Goal: Use online tool/utility: Utilize a website feature to perform a specific function

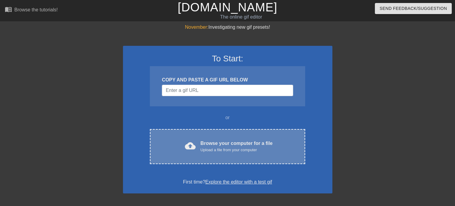
click at [211, 136] on div "cloud_upload Browse your computer for a file Upload a file from your computer C…" at bounding box center [227, 146] width 155 height 35
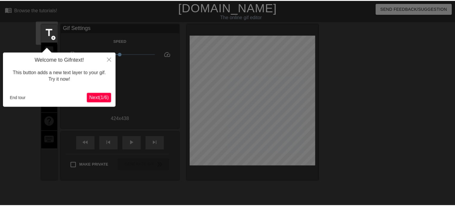
scroll to position [14, 0]
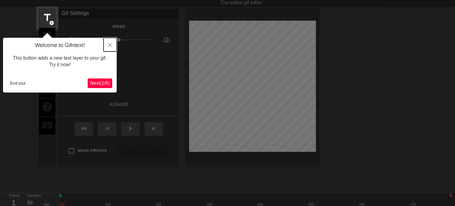
click at [110, 46] on icon "Close" at bounding box center [110, 45] width 4 height 4
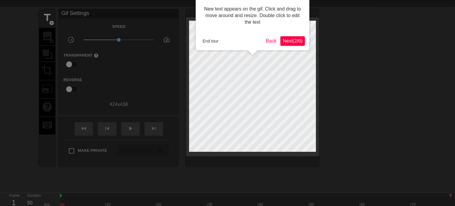
scroll to position [0, 0]
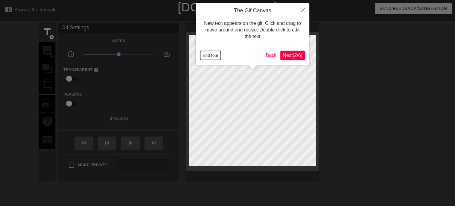
click at [216, 55] on button "End tour" at bounding box center [210, 55] width 21 height 9
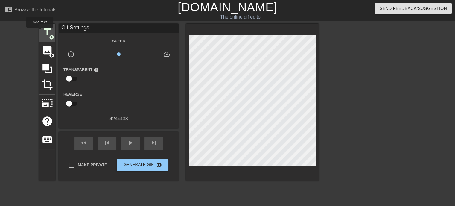
click at [40, 32] on div "title add_circle" at bounding box center [47, 33] width 16 height 18
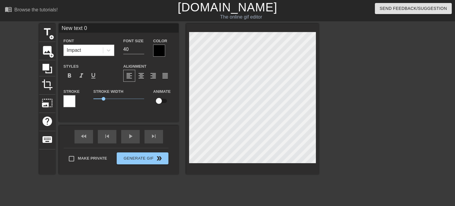
click at [101, 53] on div "Impact" at bounding box center [83, 50] width 39 height 11
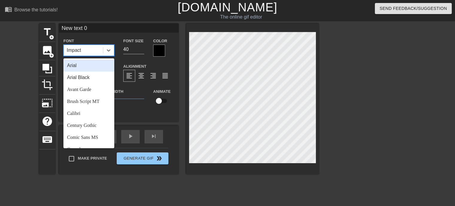
click at [93, 66] on div "Arial" at bounding box center [88, 66] width 51 height 12
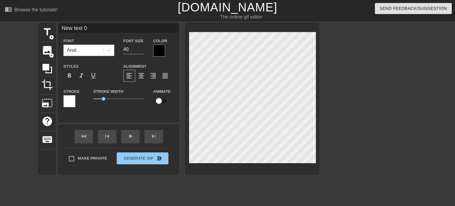
scroll to position [1, 1]
click at [154, 51] on div at bounding box center [159, 51] width 12 height 12
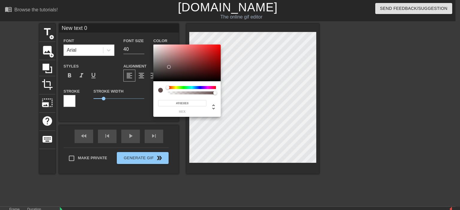
type input "#FFFFFF"
drag, startPoint x: 168, startPoint y: 65, endPoint x: 135, endPoint y: 22, distance: 54.1
click at [135, 22] on div "#FFFFFF hex" at bounding box center [230, 105] width 460 height 210
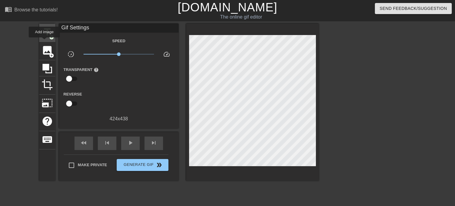
click at [45, 36] on span "title" at bounding box center [47, 31] width 11 height 11
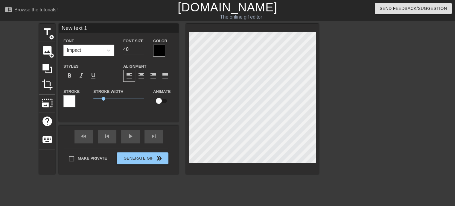
click at [133, 112] on div "Stroke Width 1" at bounding box center [119, 100] width 60 height 25
click at [145, 111] on div "title add_circle image add_circle crop photo_size_select_large help keyboard Ne…" at bounding box center [179, 99] width 280 height 151
type input "p"
type textarea "p"
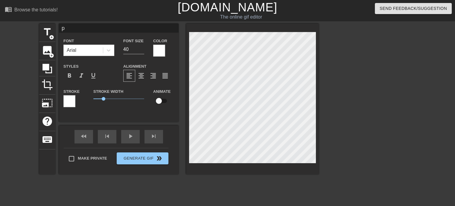
type input "po"
type textarea "po"
type input "pon"
type textarea "pon"
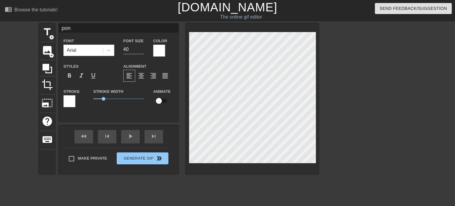
type input "pont"
type textarea "pont"
type input "ponto"
type textarea "ponto"
type input "pontos"
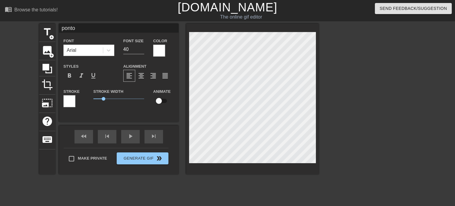
type textarea "pontos"
type input "pontosa"
type textarea "pontosa"
type input "pontosau"
type textarea "pontosau"
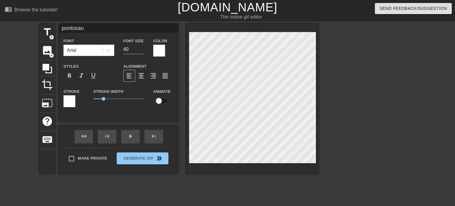
type input "pontosaur"
type textarea "pontosaur"
type input "pontosauru"
type textarea "pontosauru"
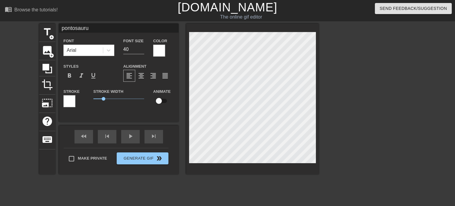
type input "pontosaurus"
type textarea "pontosaurus"
type input "pontosaurus"
type textarea "pontosaurus"
type input "pontosaurus >"
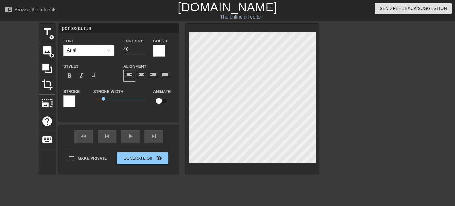
type textarea "pontosaurus >"
type input "pontosaurus >:"
type textarea "pontosaurus >:"
type input "pontosaurus >:("
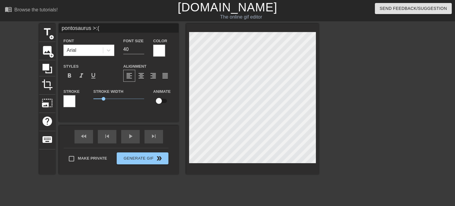
type textarea "pontosaurus >:("
click at [163, 51] on div at bounding box center [159, 51] width 12 height 12
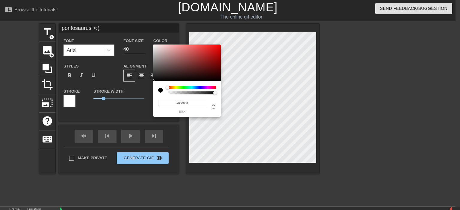
drag, startPoint x: 169, startPoint y: 63, endPoint x: 251, endPoint y: 99, distance: 89.4
click at [251, 99] on div "#000000 hex" at bounding box center [230, 105] width 460 height 210
type input "#000000"
drag, startPoint x: 211, startPoint y: 76, endPoint x: 246, endPoint y: 101, distance: 43.8
click at [246, 101] on div "#000000 hex" at bounding box center [230, 105] width 460 height 210
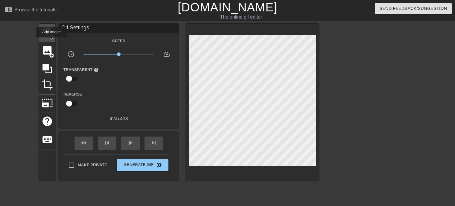
click at [47, 36] on span "title" at bounding box center [47, 31] width 11 height 11
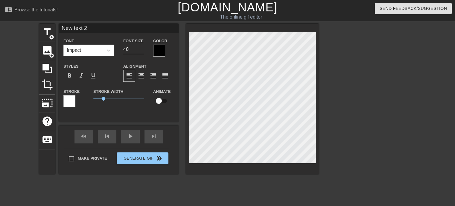
click at [138, 119] on div "title add_circle image add_circle crop photo_size_select_large help keyboard Ne…" at bounding box center [179, 99] width 280 height 151
click at [72, 103] on div at bounding box center [69, 101] width 12 height 12
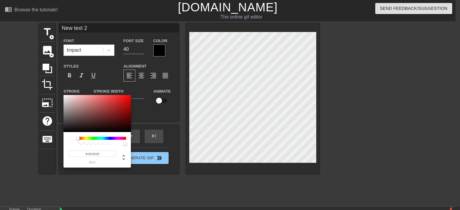
type input "#000000"
drag, startPoint x: 106, startPoint y: 110, endPoint x: 5, endPoint y: 165, distance: 114.8
click at [5, 165] on div "#000000 hex" at bounding box center [230, 105] width 460 height 210
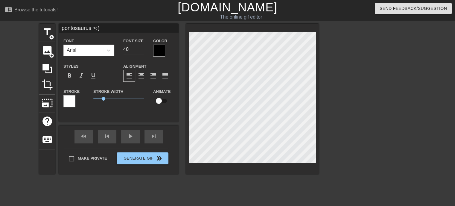
click at [67, 101] on div at bounding box center [69, 101] width 12 height 12
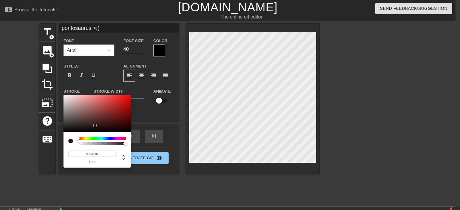
type input "#000000"
drag, startPoint x: 95, startPoint y: 123, endPoint x: 38, endPoint y: 148, distance: 62.5
click at [38, 148] on div "#000000 hex" at bounding box center [230, 105] width 460 height 210
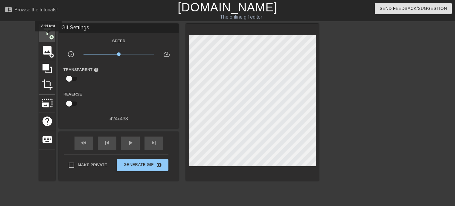
click at [47, 35] on span "title" at bounding box center [47, 31] width 11 height 11
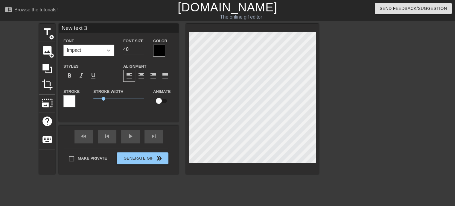
click at [106, 51] on icon at bounding box center [109, 50] width 6 height 6
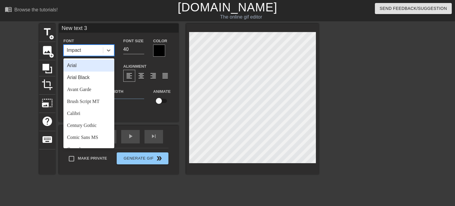
click at [88, 66] on div "Arial" at bounding box center [88, 66] width 51 height 12
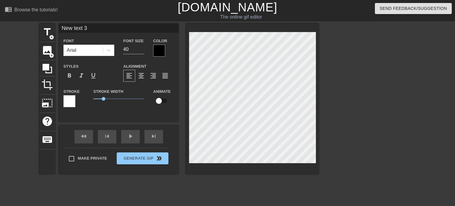
scroll to position [1, 1]
type input "r"
type textarea "r"
type input "re"
type textarea "re"
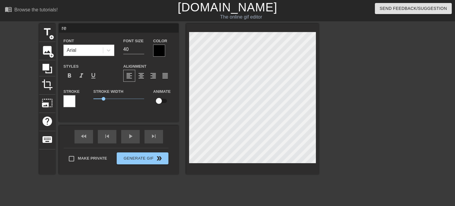
type input "rep"
type textarea "rep"
type input "repo"
type textarea "repo"
type input "repos"
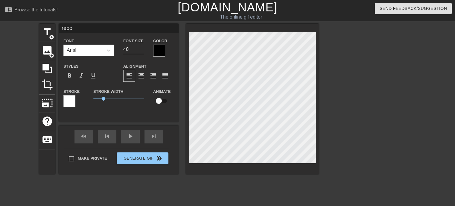
type textarea "repos"
type input "repost"
type textarea "repost"
type input "repost"
type textarea "repost"
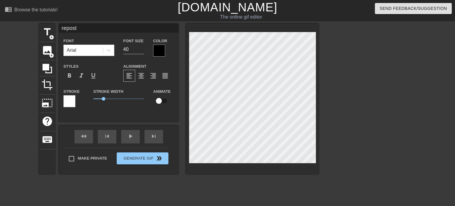
scroll to position [1, 1]
type input "repost i"
type textarea "repost i"
type input "repost"
type textarea "repost"
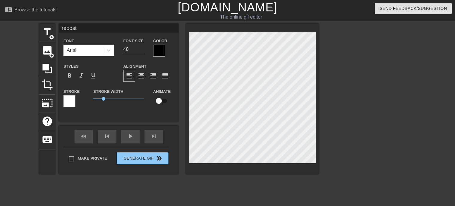
type input "repost"
type textarea "repost"
type input "repost"
type textarea "repost"
type input "repost i"
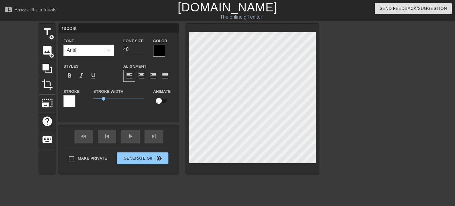
type textarea "repost i"
type input "repost if"
type textarea "repost if"
type input "repost if"
type textarea "repost if"
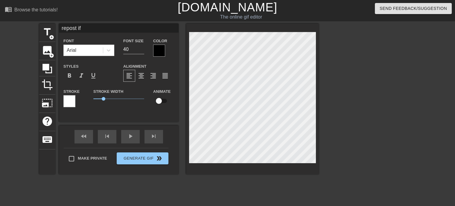
type input "repost if y"
type textarea "repost if y"
type input "repost if yo"
type textarea "repost if yo"
type input "repost if you"
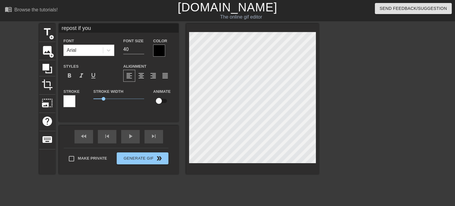
type textarea "repost if you"
type input "repost if you"
type textarea "repost if you a"
type input "repost if you ar"
type textarea "repost if you ar"
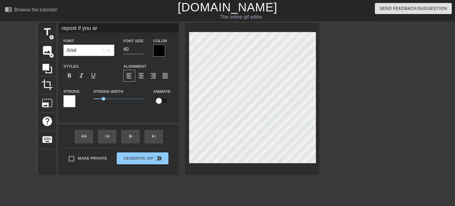
type input "repost if you are"
type textarea "repost if you are"
type input "repost if you are"
type textarea "repost if you are"
type input "repost if you arep"
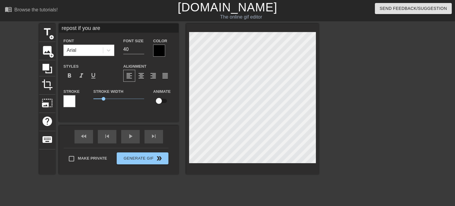
type textarea "repost if you are p"
type input "repost if you arepo"
type textarea "repost if you are po"
type input "repost if you arepon"
type textarea "repost if you are pon"
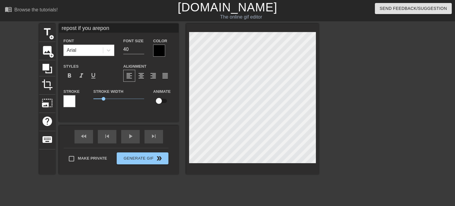
type input "repost if you arepont"
type textarea "repost if you are pont"
type input "repost if you areponto"
type textarea "repost if you are ponto"
type input "repost if you arepontos"
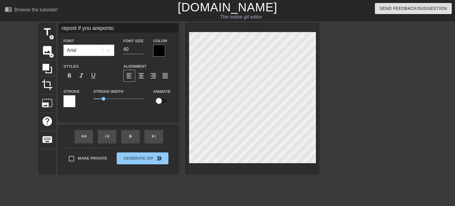
type textarea "repost if you are pontos"
type input "repost if you arepontosa"
type textarea "repost if you are pontosa"
type input "repost if you arepontosau"
type textarea "repost if you are pontosau"
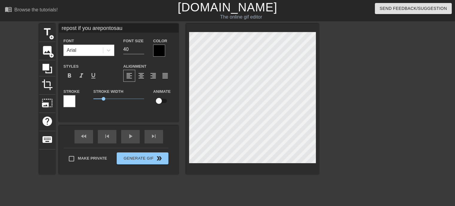
type input "repost if you arepontosaur"
type textarea "repost if you are pontosaur"
type input "repost if you arepontosauru"
type textarea "repost if you are pontosauru"
type input "repost if you arepontosaurus"
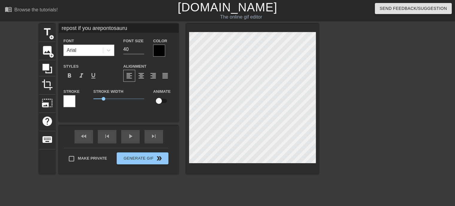
type textarea "repost if you are pontosaurus"
type input "repost if you arepontosaurus"
type textarea "repost if you are pontosaurus"
type input "repost if you arepontosaurus h"
type textarea "repost if you are pontosaurus h"
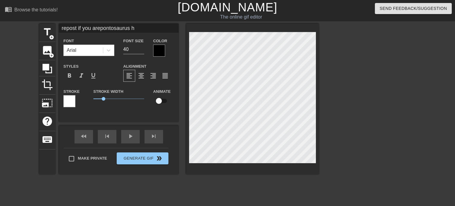
type input "repost if you arepontosaurus ha"
type textarea "repost if you are pontosaurus ha"
type input "repost if you arepontosaurus hat"
type textarea "repost if you are pontosaurus hat"
type input "repost if you arepontosaurus hate"
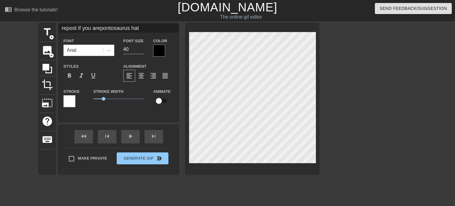
type textarea "repost if you are pontosaurus hate"
type input "repost if you arepontosaurus hater"
type textarea "repost if you are pontosaurus hater"
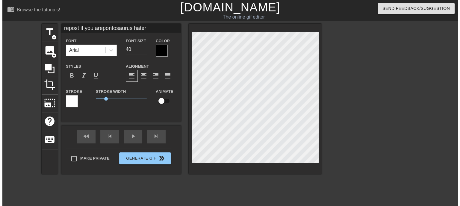
scroll to position [1, 1]
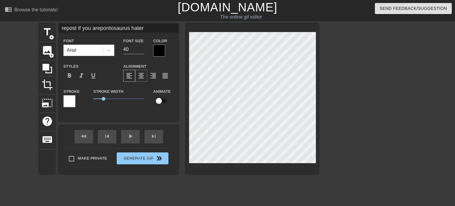
click at [141, 78] on span "format_align_center" at bounding box center [141, 75] width 7 height 7
click at [72, 103] on div at bounding box center [69, 101] width 12 height 12
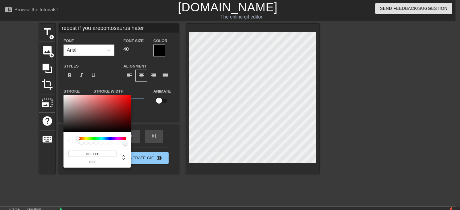
type input "repost if you arepontosaurus hater"
type input "#864444"
type input "repost if you arepontosaurus hater"
type input "#4E3636"
type input "repost if you arepontosaurus hater"
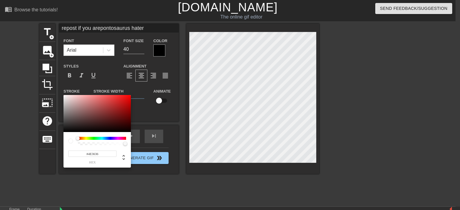
type input "#000000"
type input "repost if you arepontosaurus hater"
drag, startPoint x: 84, startPoint y: 121, endPoint x: 2, endPoint y: 163, distance: 92.5
click at [2, 163] on div "#000000 hex" at bounding box center [230, 105] width 460 height 210
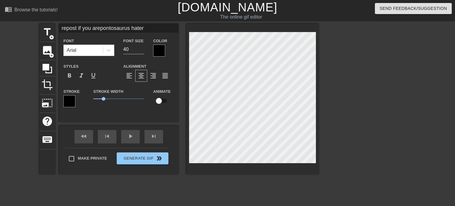
drag, startPoint x: 187, startPoint y: 189, endPoint x: 182, endPoint y: 186, distance: 6.1
click at [186, 189] on div "title add_circle image add_circle crop photo_size_select_large help keyboard re…" at bounding box center [179, 114] width 280 height 180
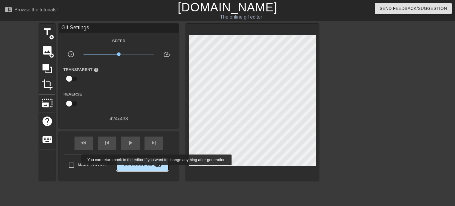
click at [151, 164] on span "Generate Gif double_arrow" at bounding box center [142, 164] width 47 height 7
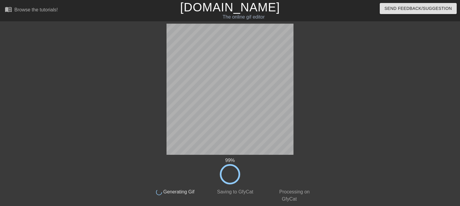
drag, startPoint x: 410, startPoint y: 196, endPoint x: 407, endPoint y: 191, distance: 5.8
click at [410, 196] on div "99 % done Generating Gif done Saving to GfyCat done Processing on GfyCat title …" at bounding box center [230, 114] width 460 height 180
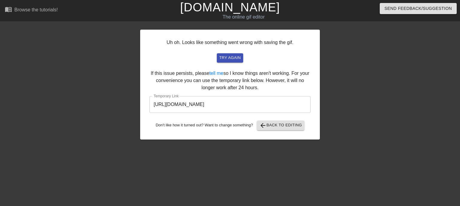
click at [274, 107] on input "[URL][DOMAIN_NAME]" at bounding box center [229, 104] width 161 height 17
